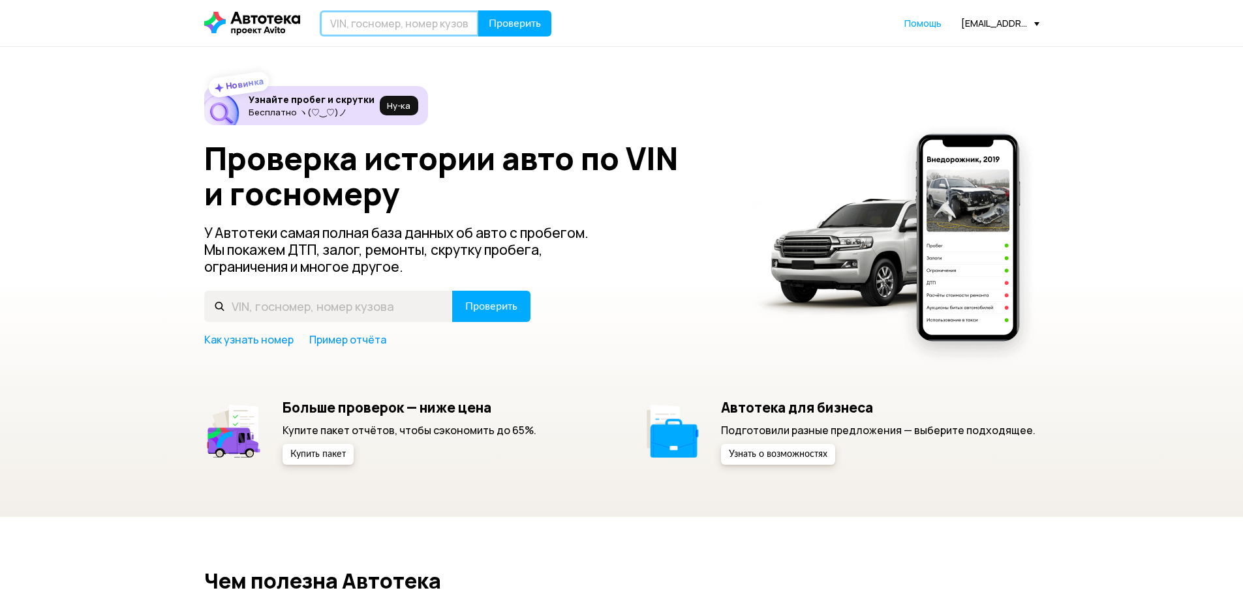
paste input "TOYOTA CAMRY '1992 III (XV10)"
type input "TOYOTA CAMRY '1992 III (XV10)"
click at [503, 14] on button "Проверить" at bounding box center [514, 23] width 73 height 26
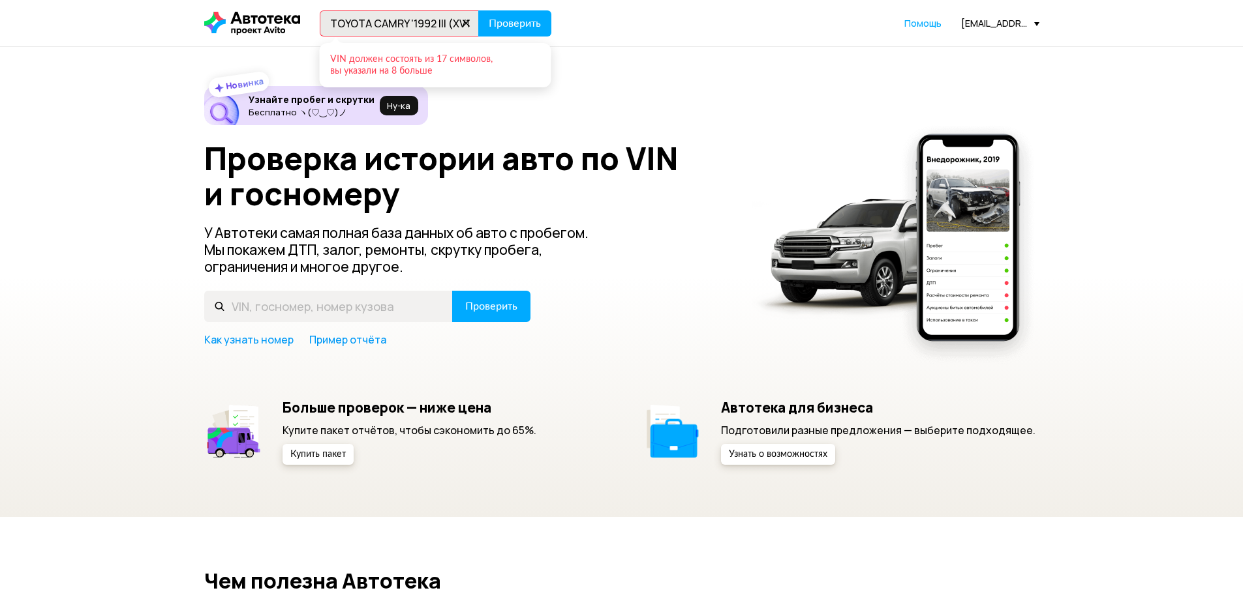
click at [466, 23] on icon at bounding box center [466, 23] width 18 height 18
click at [406, 27] on input "text" at bounding box center [399, 23] width 159 height 26
paste input "[US_VEHICLE_IDENTIFICATION_NUMBER]"
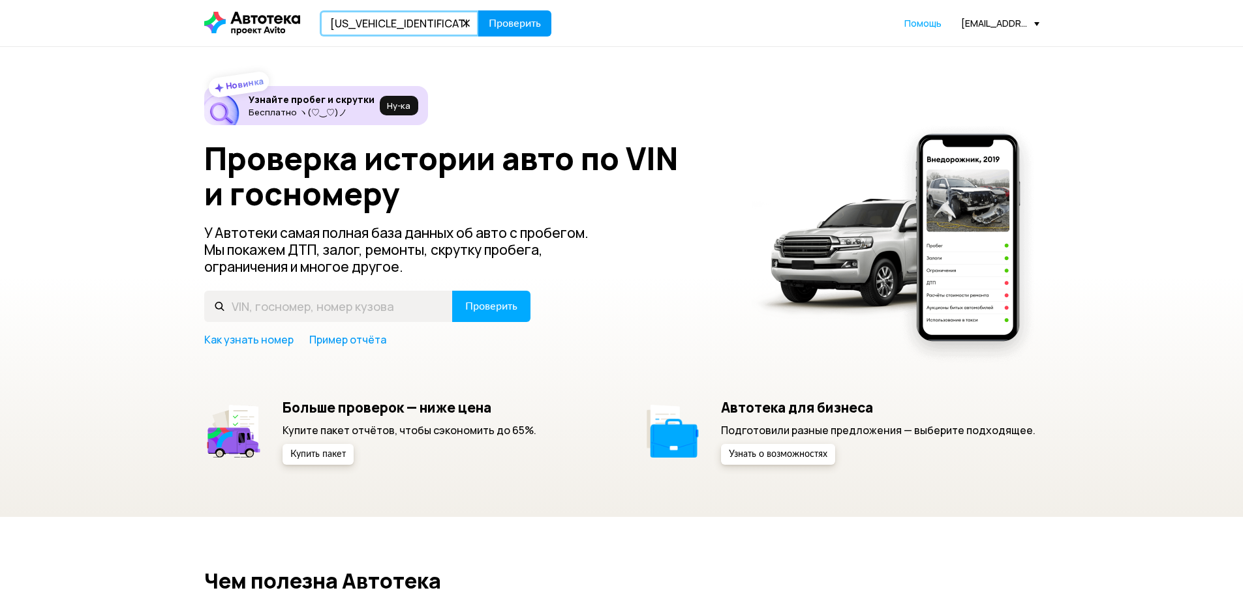
type input "[US_VEHICLE_IDENTIFICATION_NUMBER]"
click at [532, 29] on span "Проверить" at bounding box center [515, 23] width 52 height 10
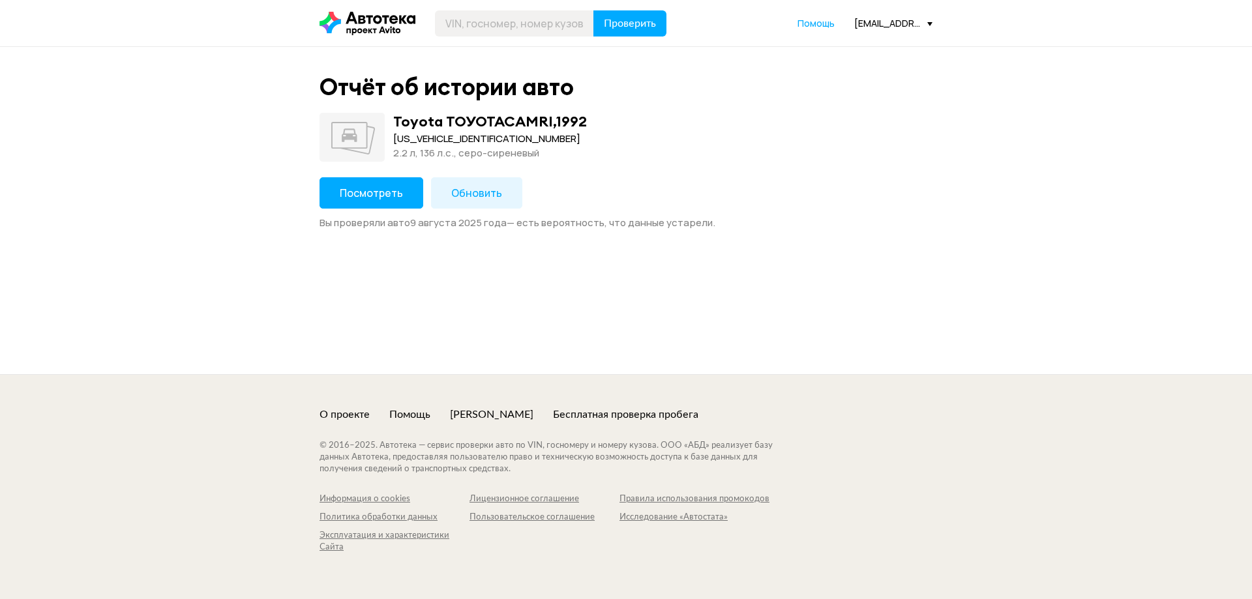
click at [382, 194] on span "Посмотреть" at bounding box center [371, 193] width 63 height 14
